Goal: Task Accomplishment & Management: Manage account settings

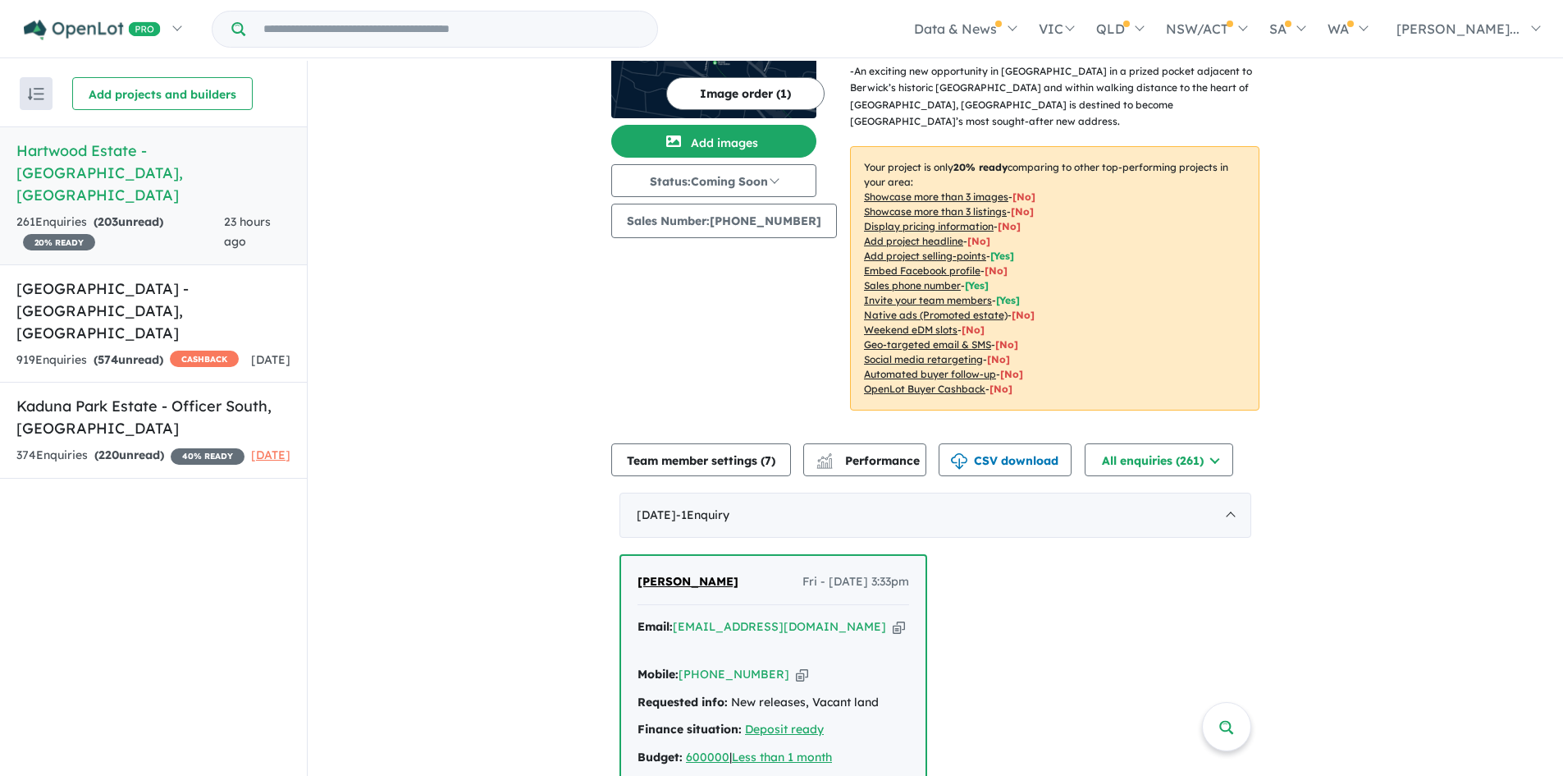
scroll to position [328, 0]
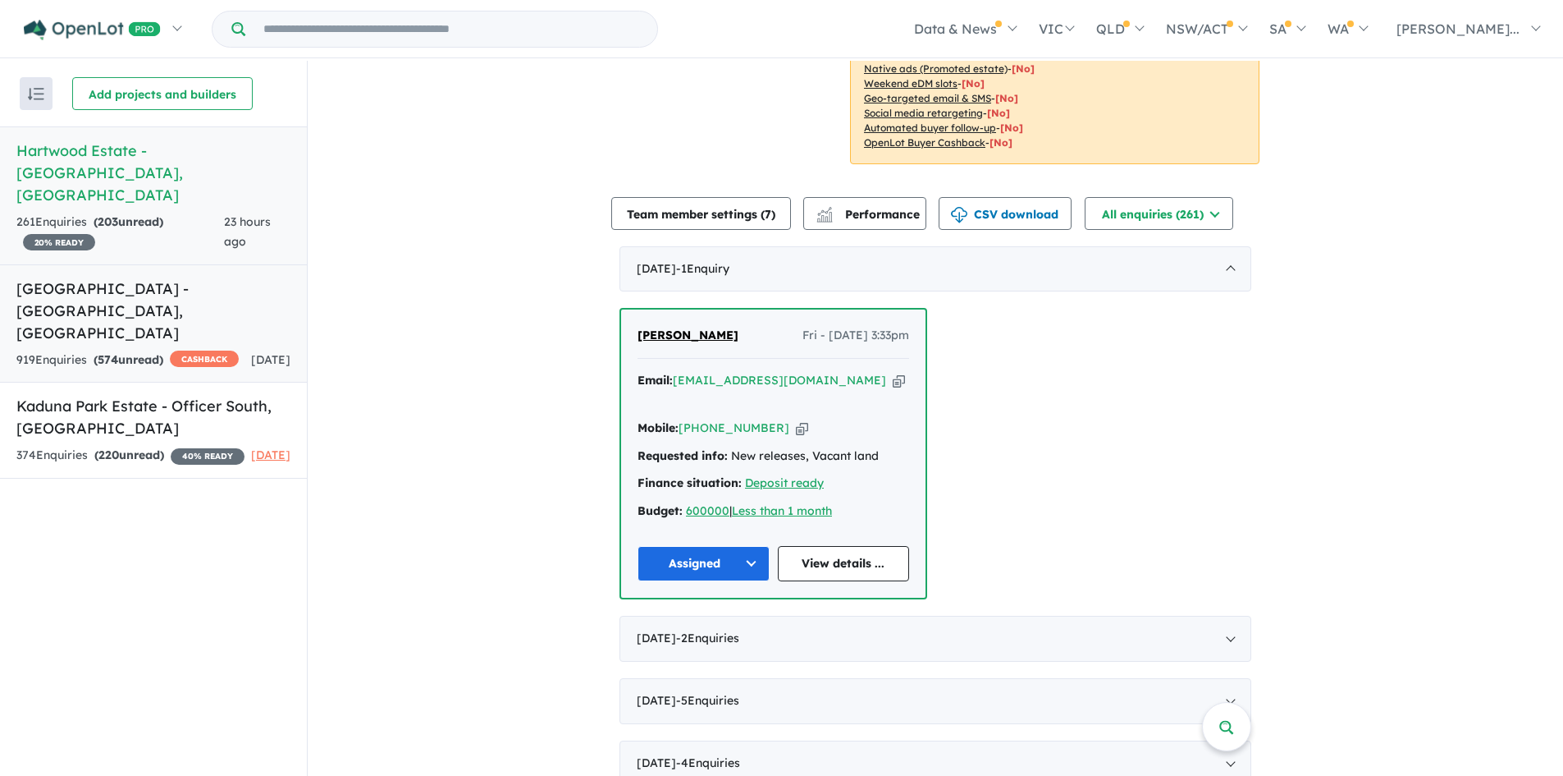
click at [195, 350] on div "919 Enquir ies ( 574 unread) CASHBACK" at bounding box center [127, 360] width 222 height 20
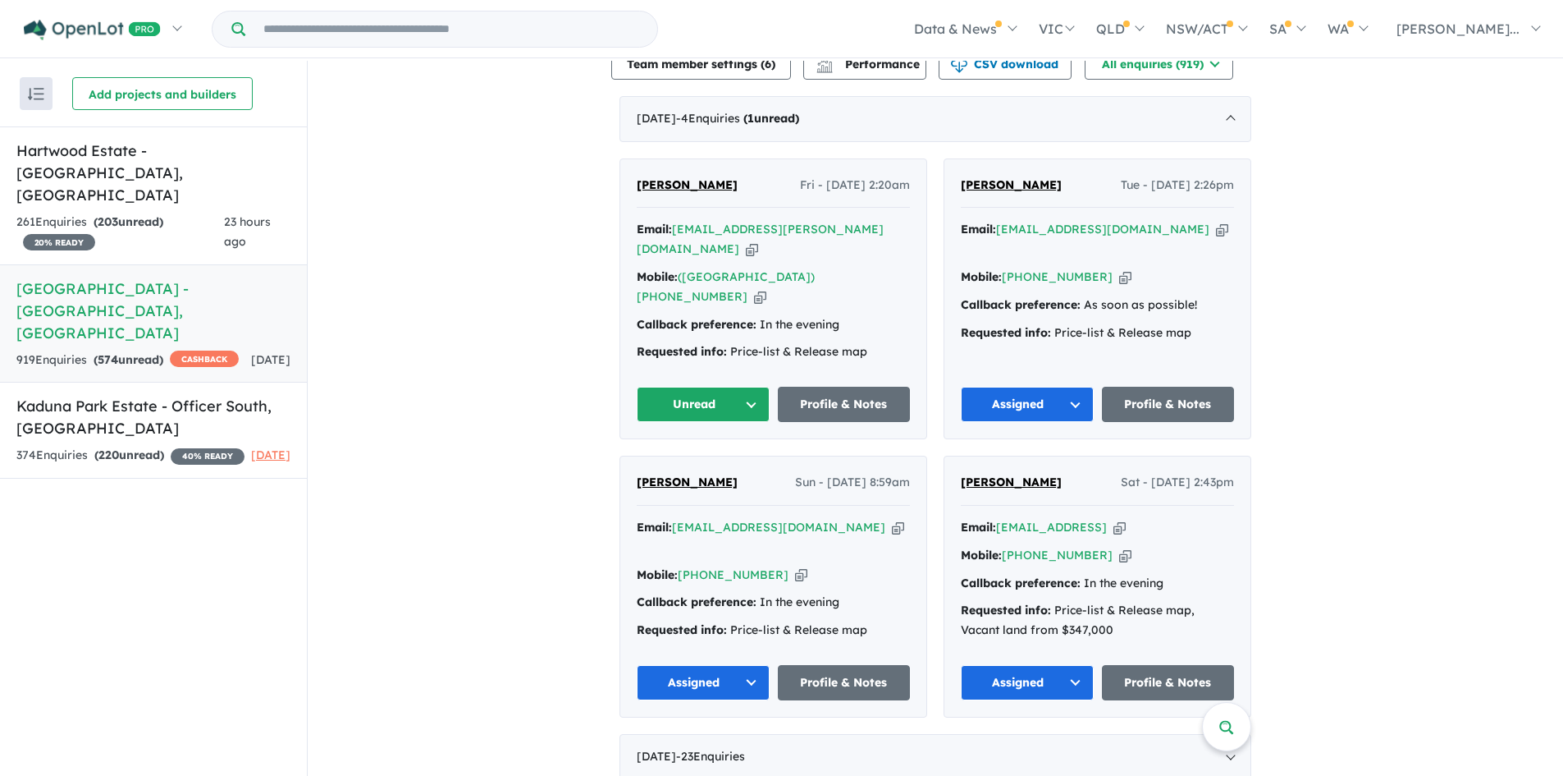
scroll to position [638, 0]
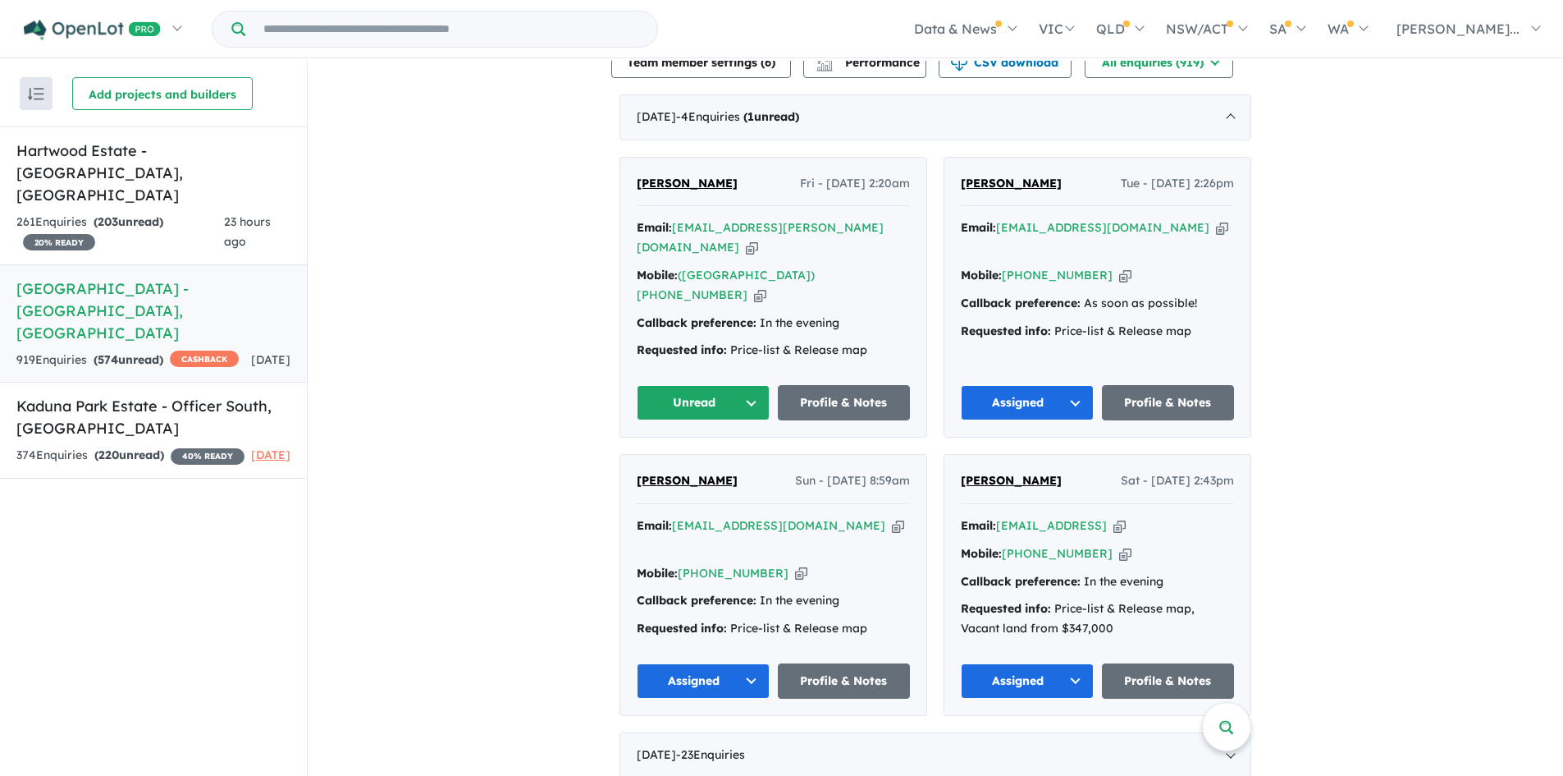
click at [718, 385] on button "Unread" at bounding box center [703, 402] width 133 height 35
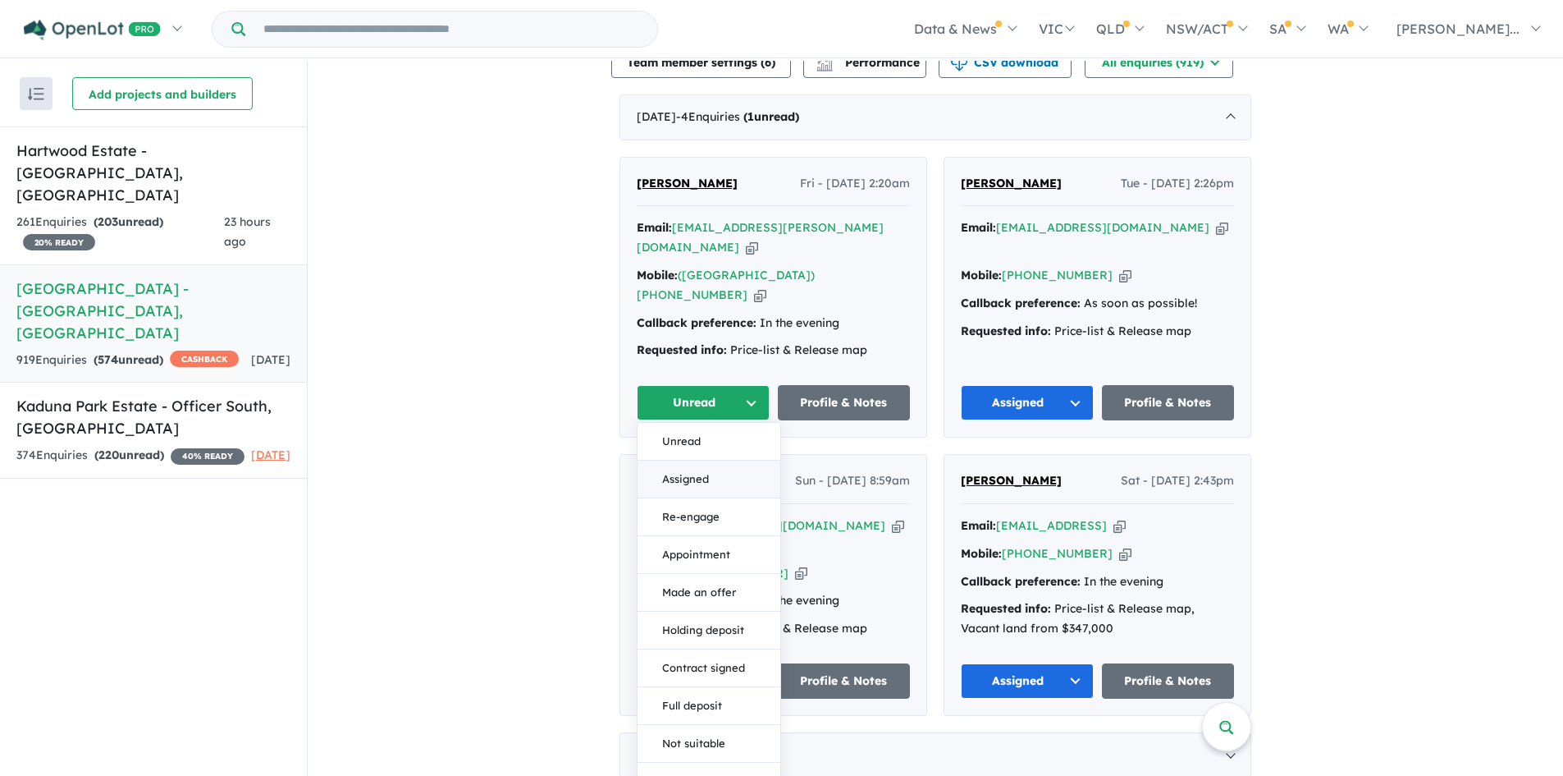
click at [691, 460] on button "Assigned" at bounding box center [709, 479] width 143 height 38
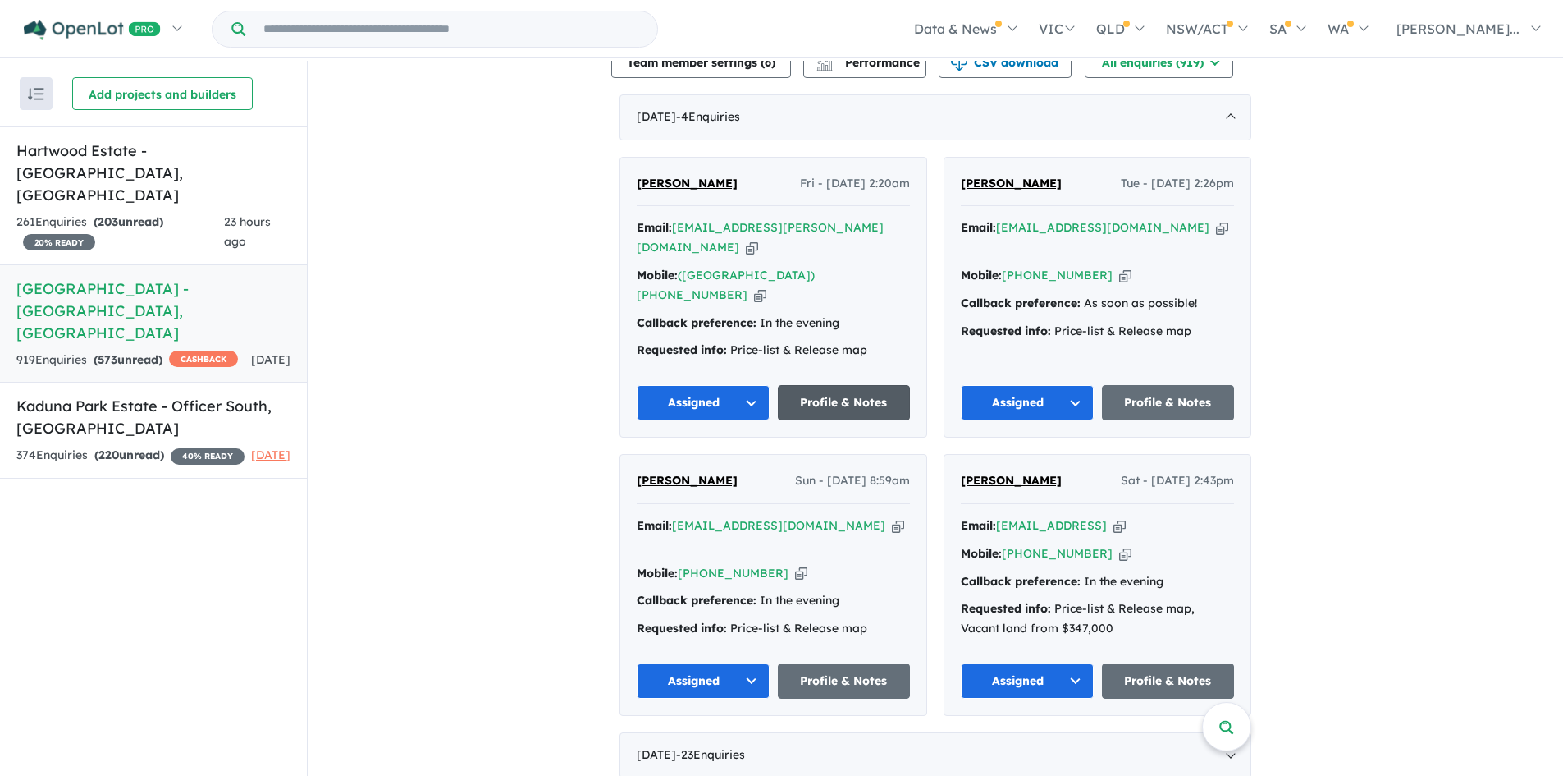
click at [834, 385] on link "Profile & Notes" at bounding box center [844, 402] width 133 height 35
